Goal: Transaction & Acquisition: Purchase product/service

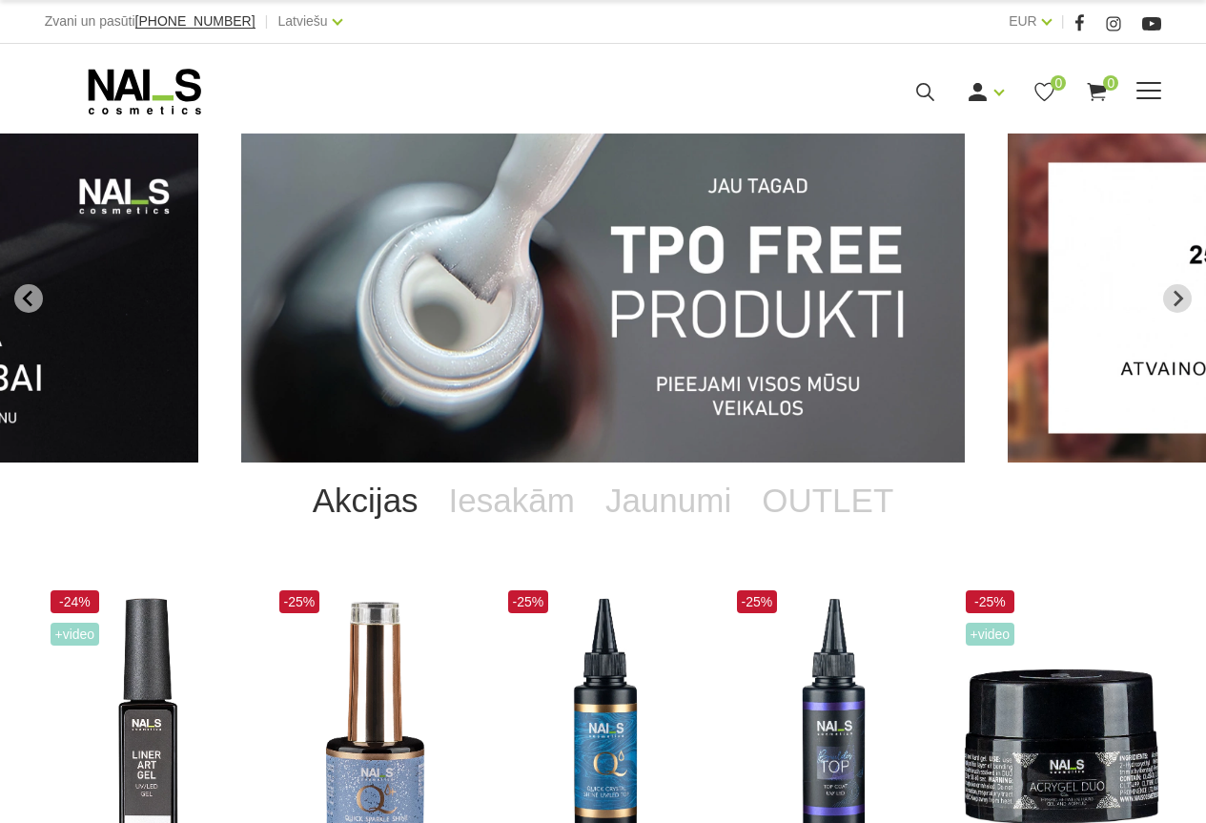
click at [1161, 91] on span at bounding box center [1149, 91] width 25 height 2
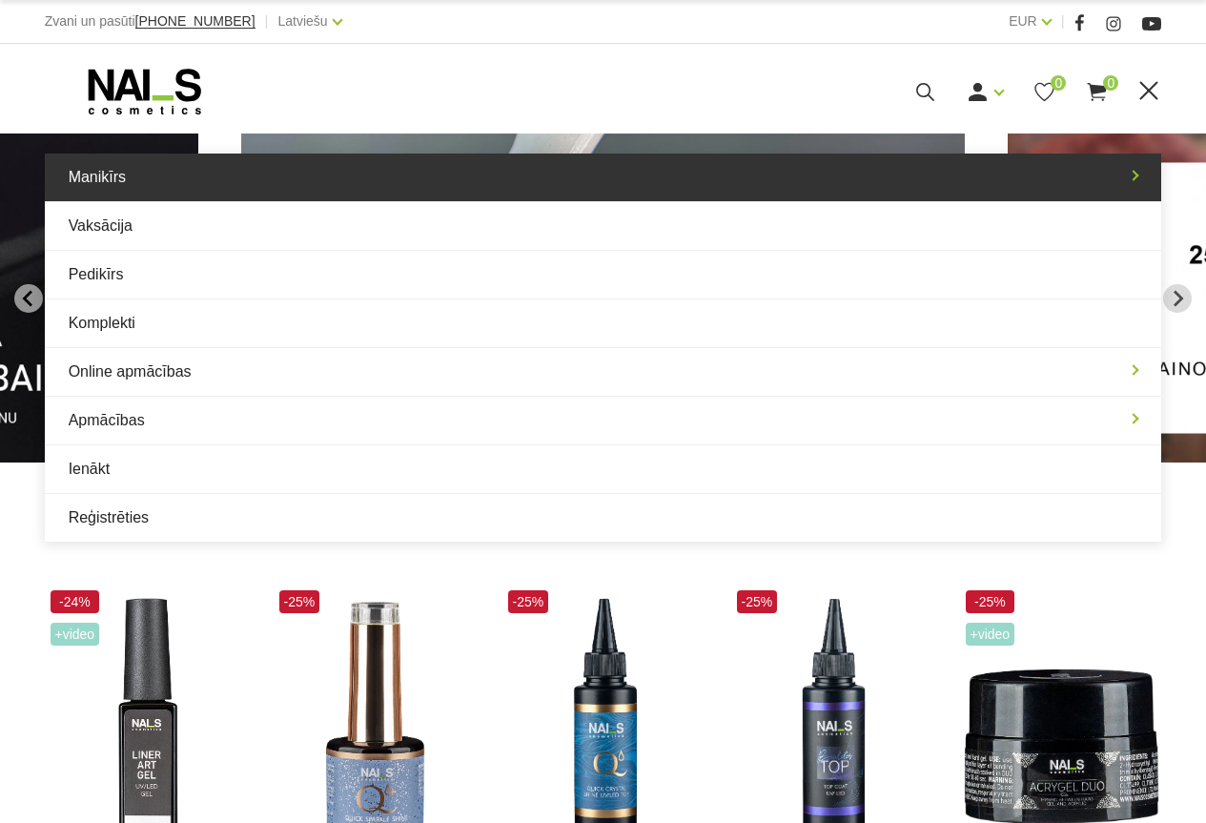
click at [142, 174] on link "Manikīrs" at bounding box center [604, 178] width 1118 height 48
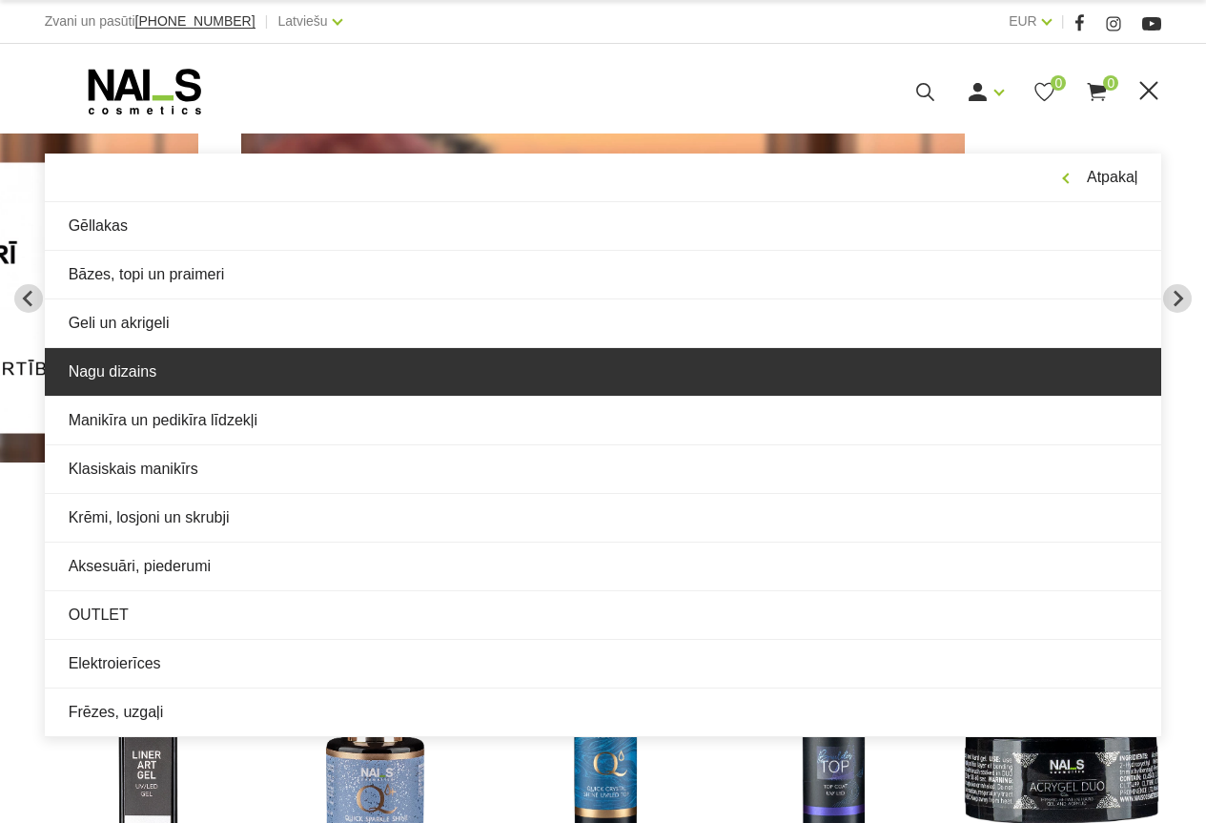
click at [259, 379] on link "Nagu dizains" at bounding box center [604, 372] width 1118 height 48
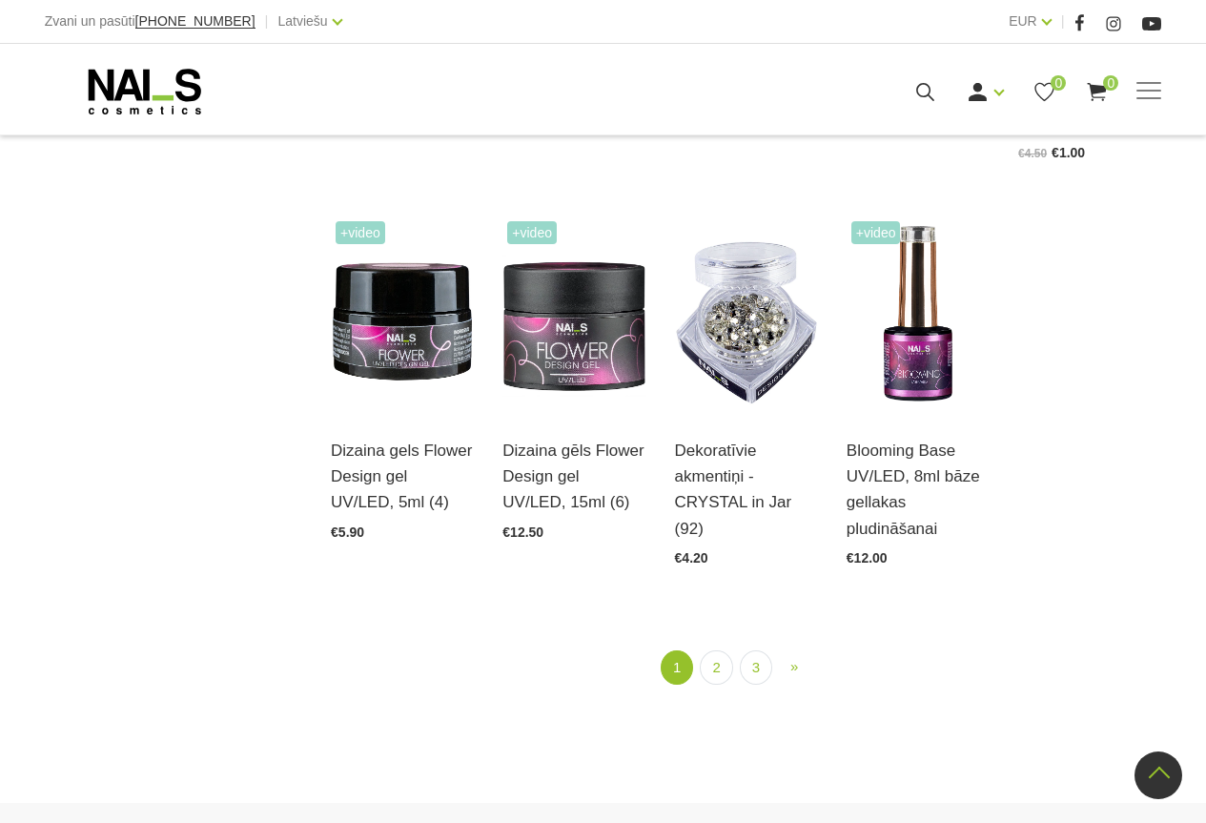
scroll to position [2034, 0]
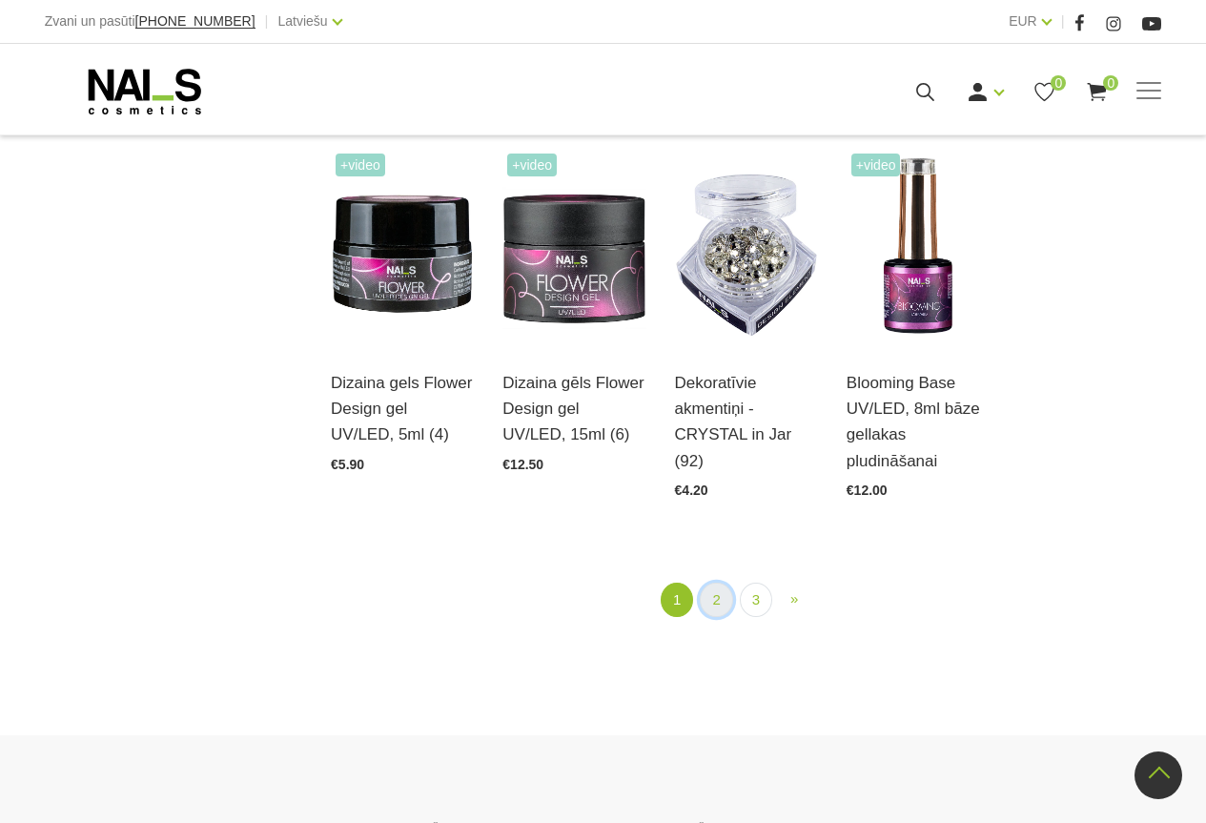
click at [719, 583] on link "2" at bounding box center [716, 600] width 32 height 35
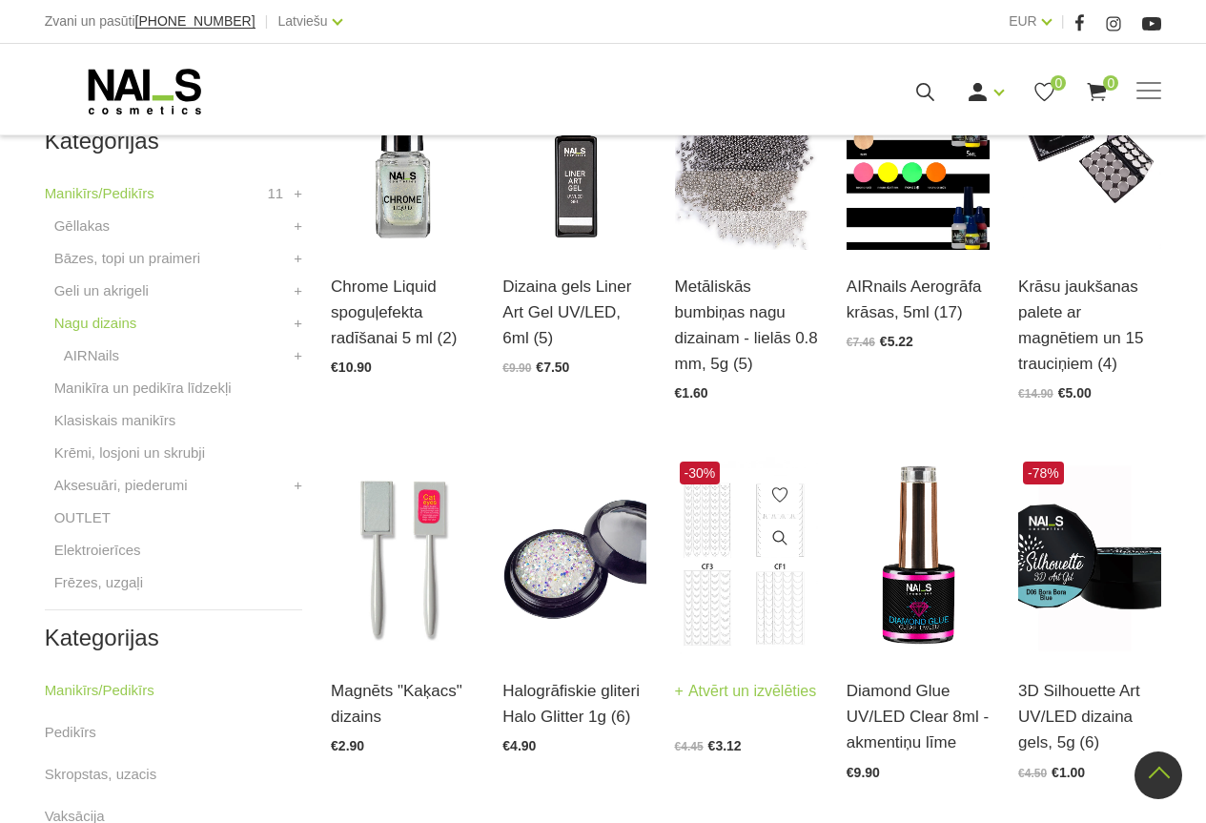
scroll to position [645, 0]
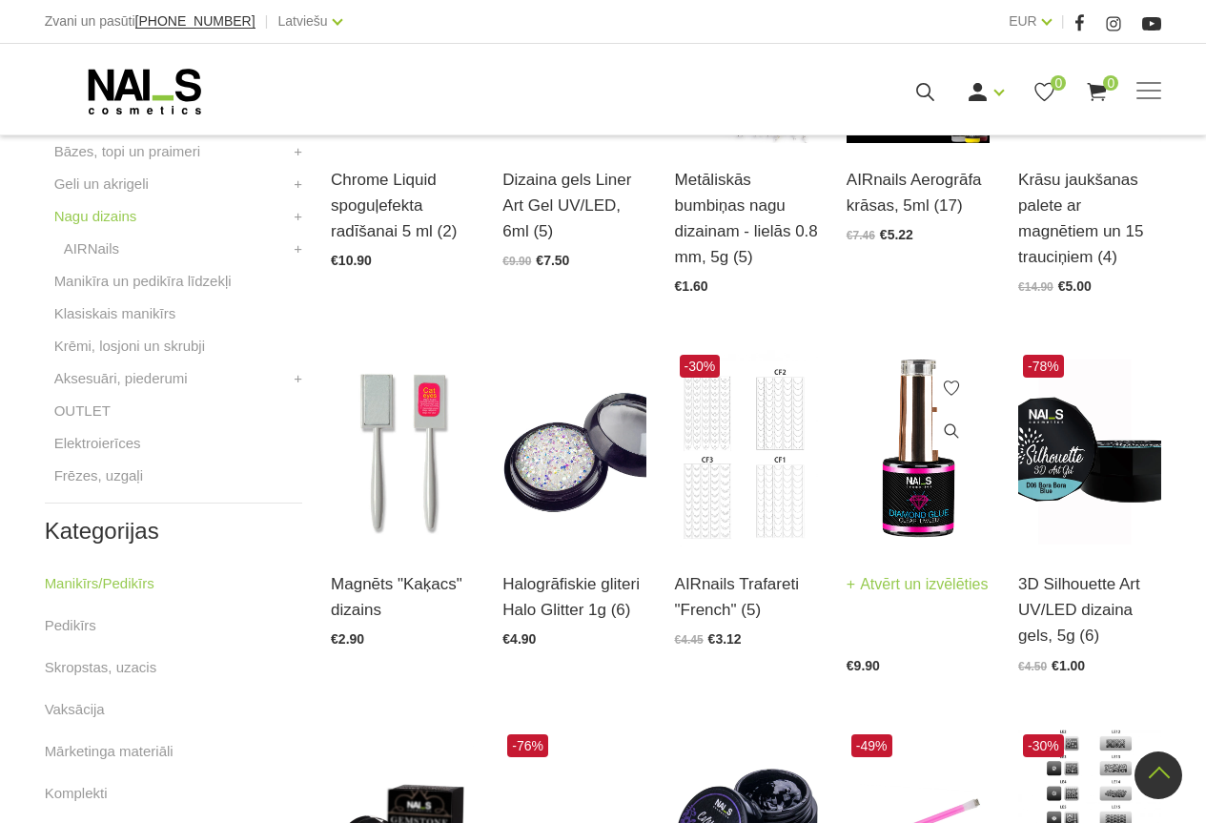
click at [926, 492] on img at bounding box center [918, 448] width 143 height 197
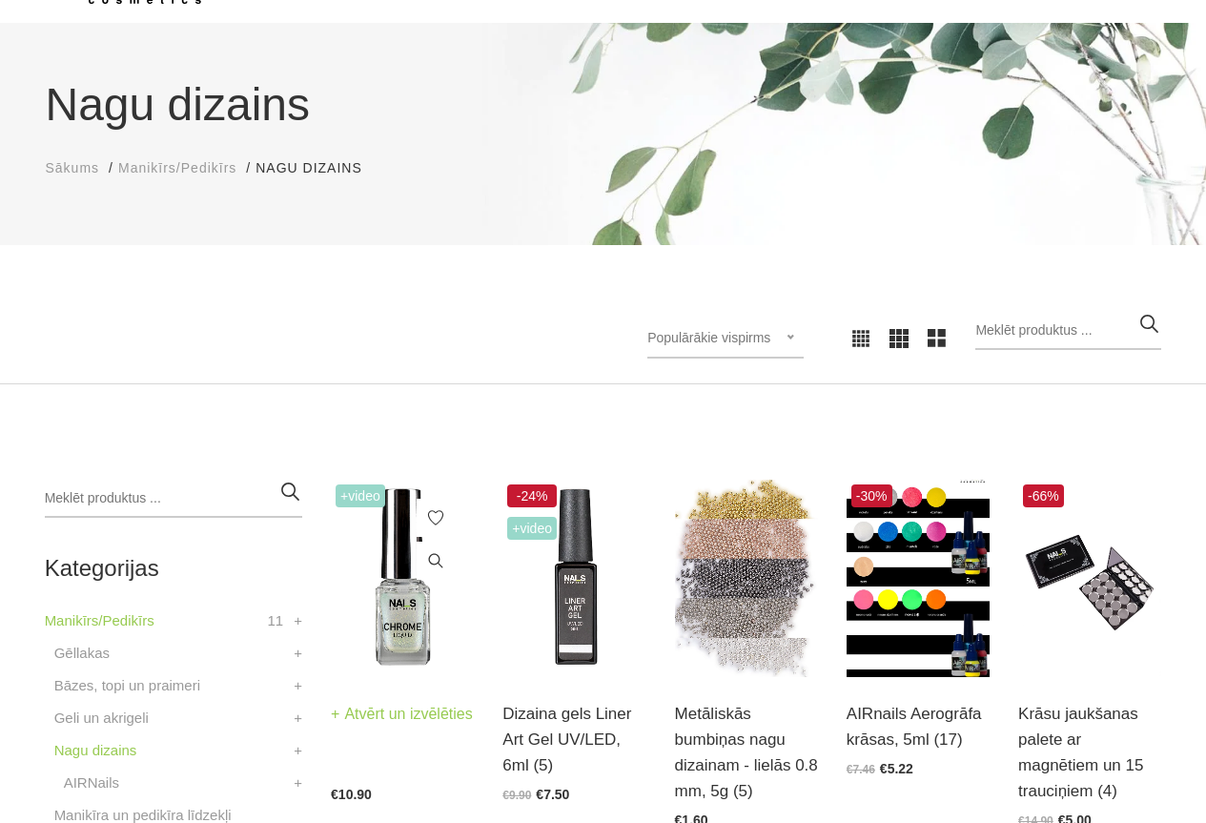
scroll to position [263, 0]
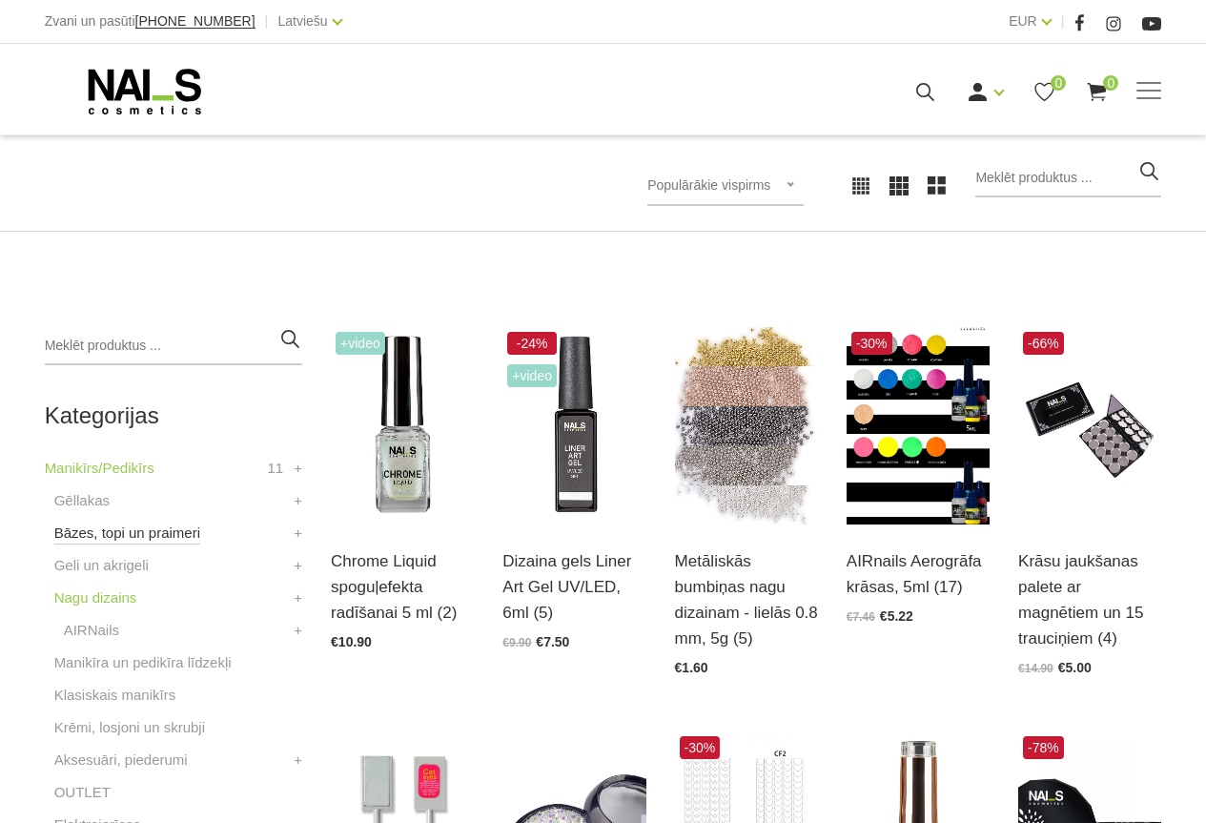
click at [105, 527] on link "Bāzes, topi un praimeri" at bounding box center [127, 533] width 146 height 23
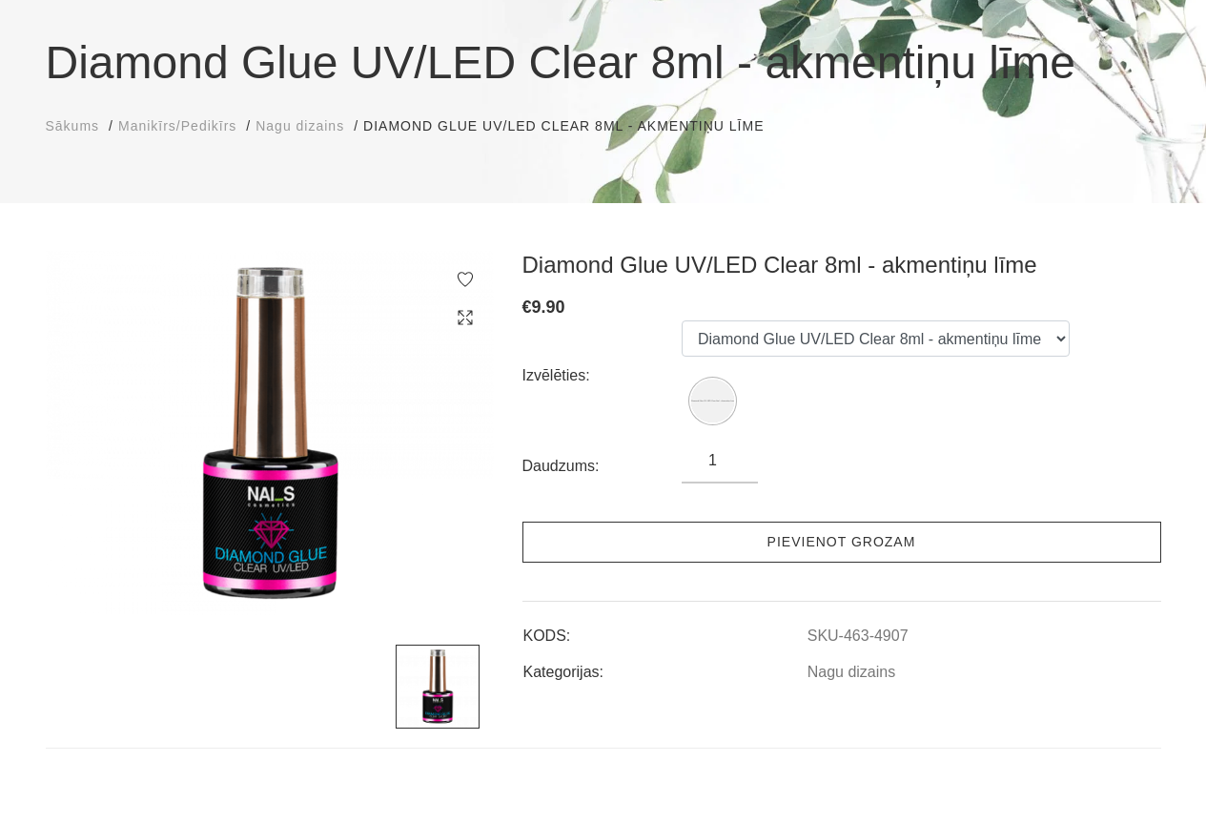
scroll to position [191, 0]
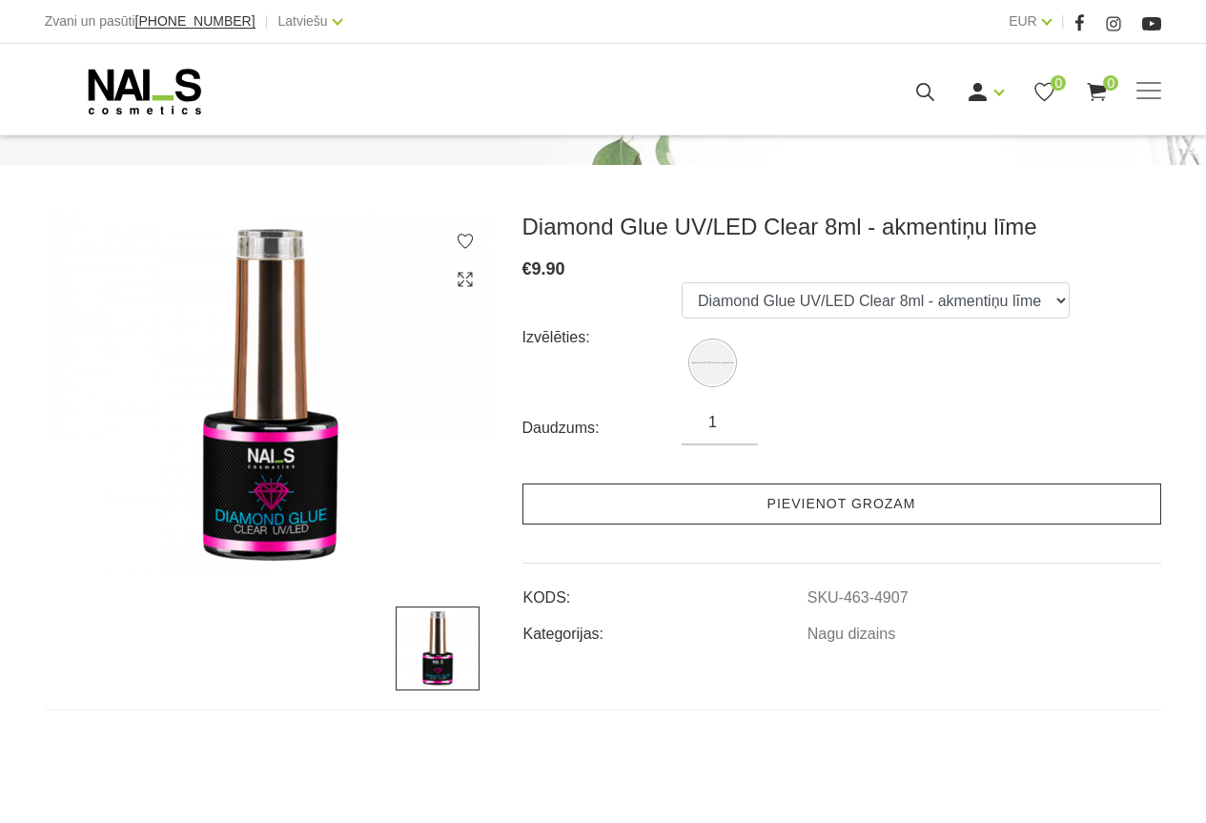
click at [911, 506] on link "Pievienot grozam" at bounding box center [842, 503] width 639 height 41
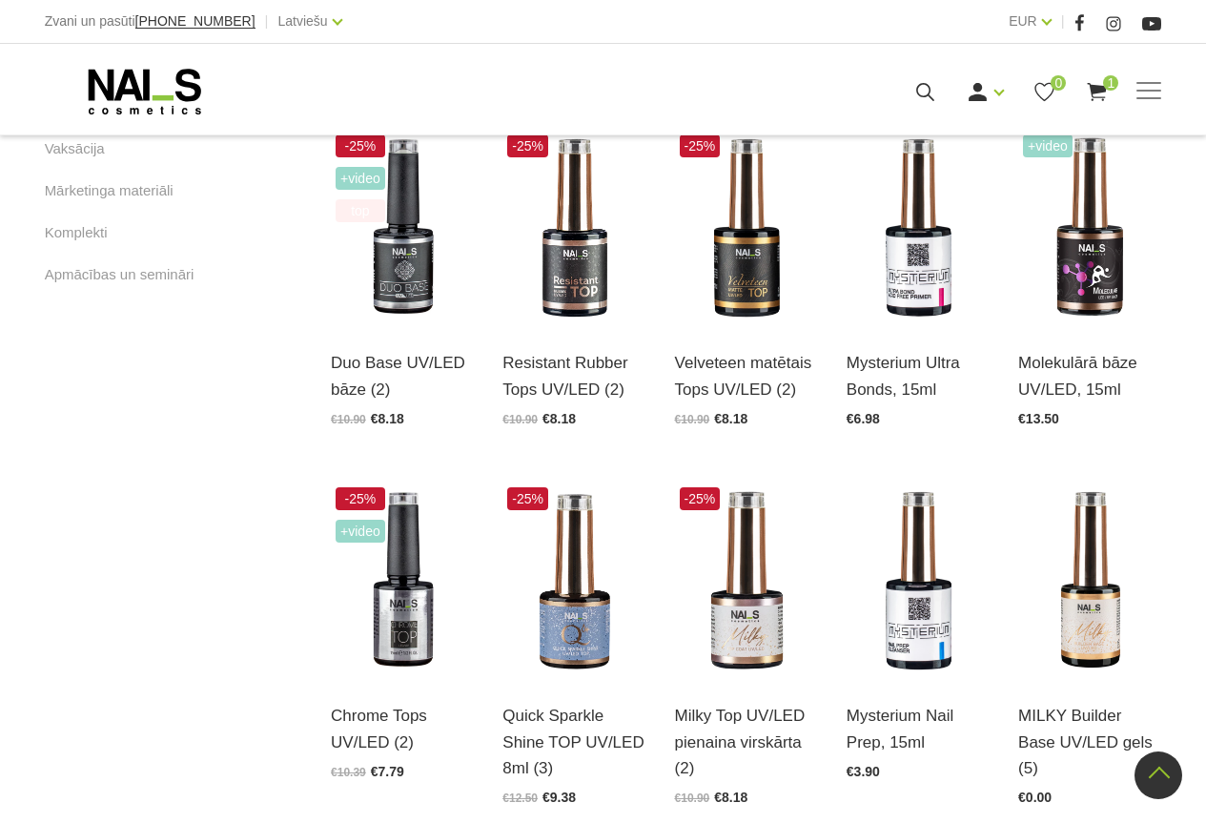
scroll to position [1271, 0]
